Goal: Navigation & Orientation: Find specific page/section

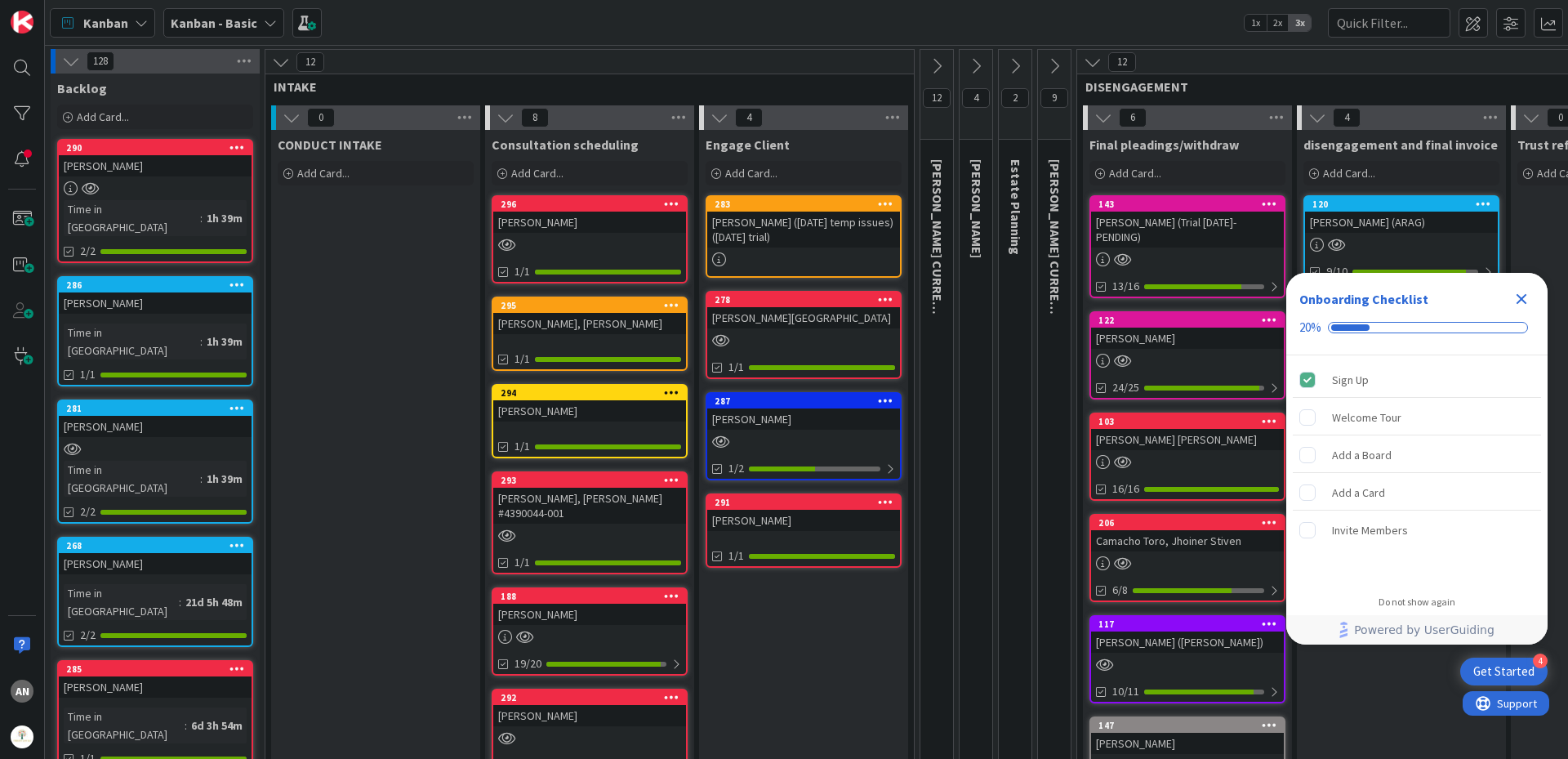
click at [181, 302] on link "286 [PERSON_NAME] Time in [GEOGRAPHIC_DATA] : 1h 39m 1/1" at bounding box center [154, 331] width 196 height 110
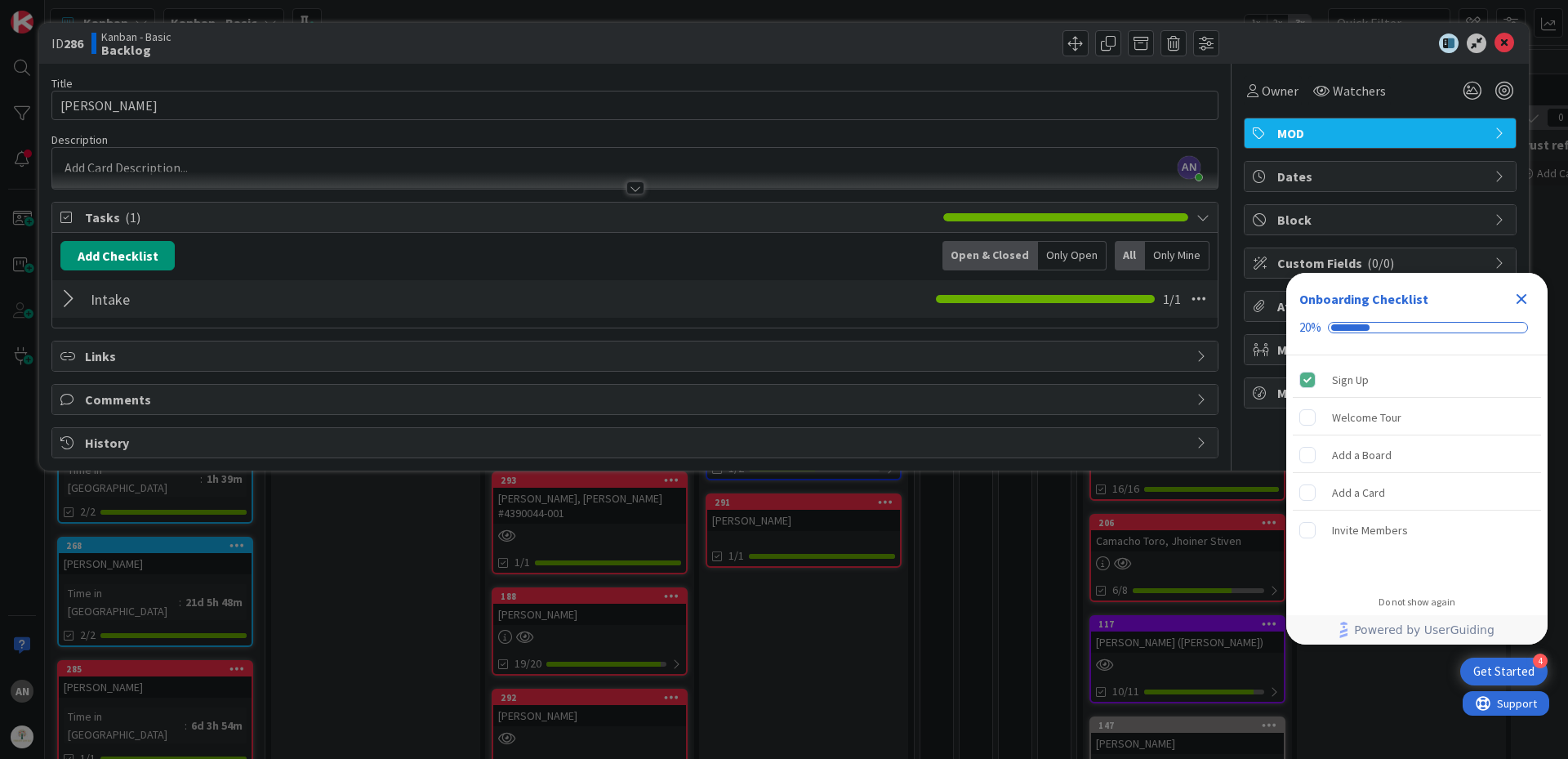
click at [124, 164] on div "AN [PERSON_NAME] just joined" at bounding box center [635, 168] width 1165 height 41
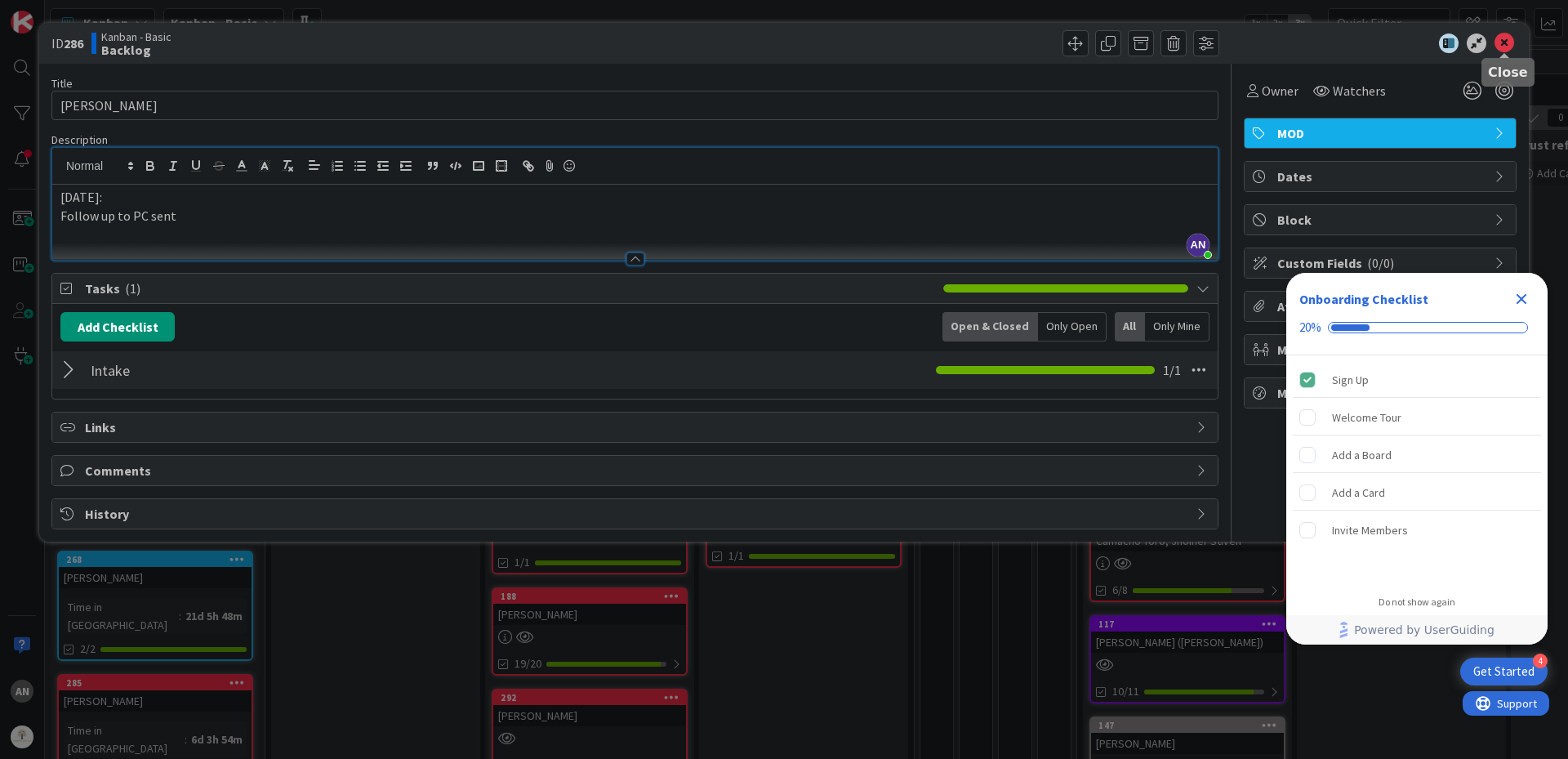
click at [1505, 50] on icon at bounding box center [1504, 43] width 19 height 19
